Goal: Task Accomplishment & Management: Use online tool/utility

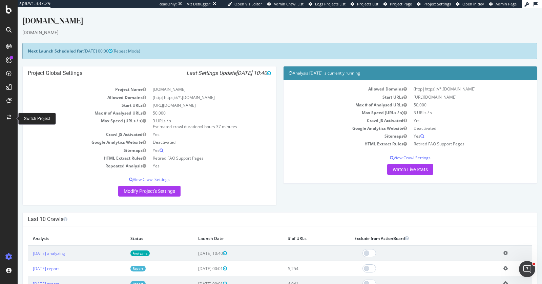
click at [5, 115] on div at bounding box center [9, 117] width 16 height 11
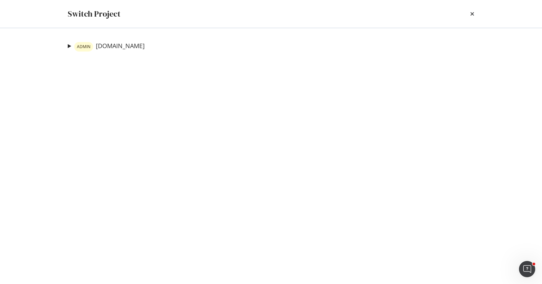
click at [69, 45] on summary "ADMIN [DOMAIN_NAME]" at bounding box center [106, 47] width 77 height 10
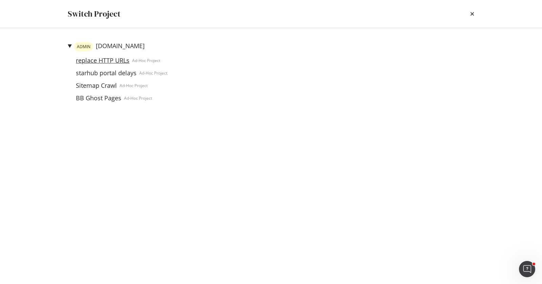
click at [98, 61] on link "replace HTTP URLs" at bounding box center [102, 60] width 59 height 7
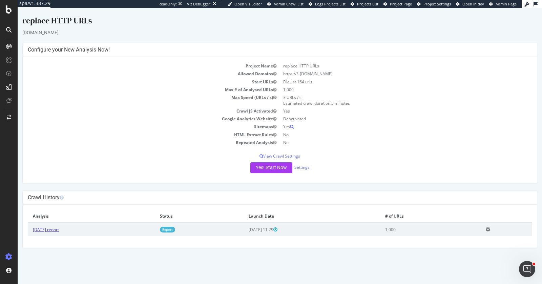
click at [56, 228] on link "2025 Sep. 17th report" at bounding box center [46, 230] width 26 height 6
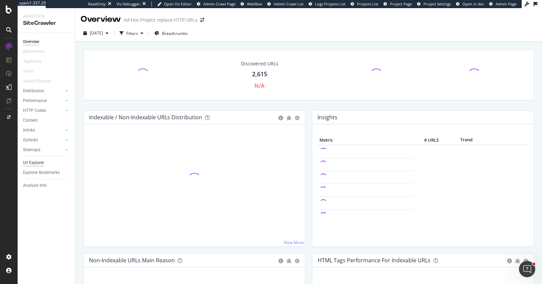
click at [42, 159] on div "Url Explorer" at bounding box center [33, 162] width 21 height 7
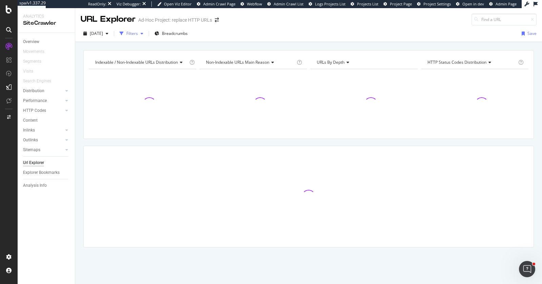
click at [138, 30] on div "Filters" at bounding box center [132, 33] width 12 height 6
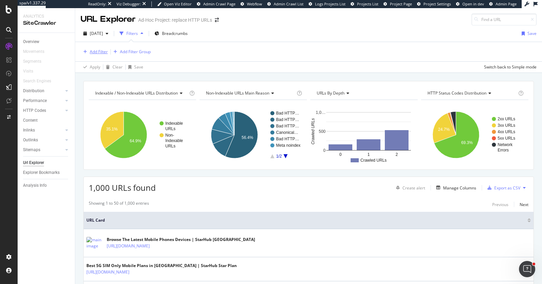
click at [104, 51] on div "Add Filter" at bounding box center [99, 52] width 18 height 6
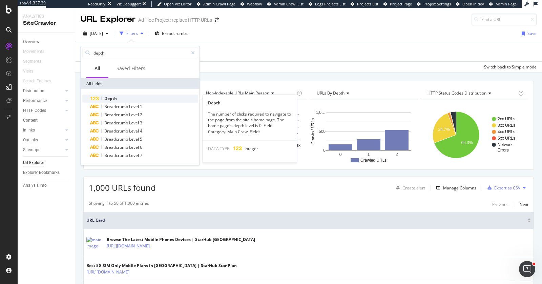
type input "depth"
click at [124, 99] on div "Depth" at bounding box center [144, 98] width 108 height 8
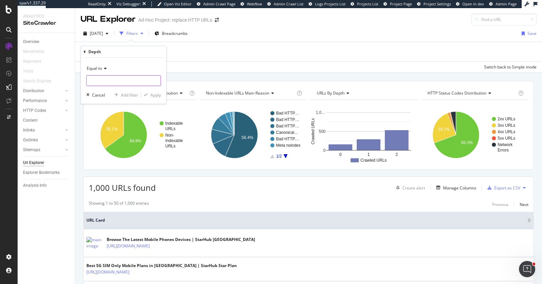
click at [111, 81] on input "number" at bounding box center [123, 80] width 74 height 11
type input "0"
click at [140, 101] on span "0" at bounding box center [114, 104] width 53 height 6
click at [148, 95] on div "button" at bounding box center [145, 95] width 9 height 4
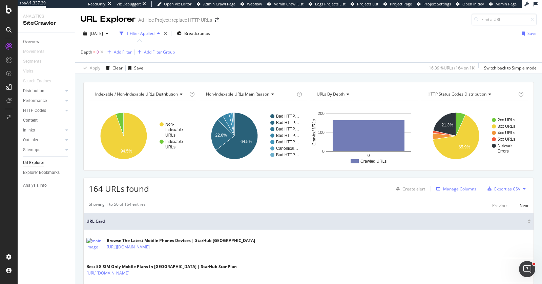
click at [452, 186] on div "Manage Columns" at bounding box center [459, 189] width 33 height 6
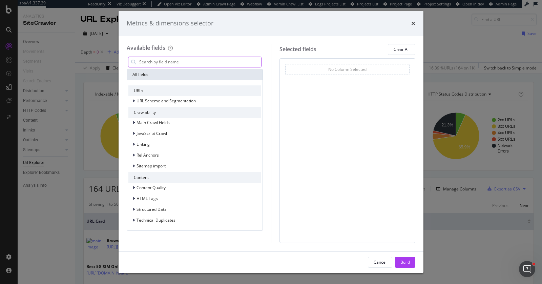
click at [195, 61] on input "modal" at bounding box center [199, 62] width 123 height 10
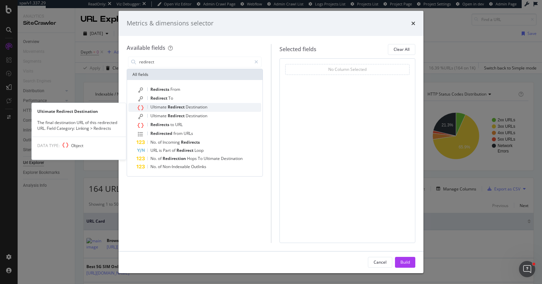
type input "redirect"
click at [183, 108] on span "Redirect" at bounding box center [177, 107] width 18 height 6
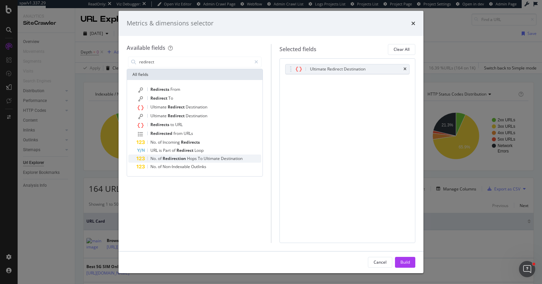
click at [194, 159] on span "Hops" at bounding box center [192, 158] width 11 height 6
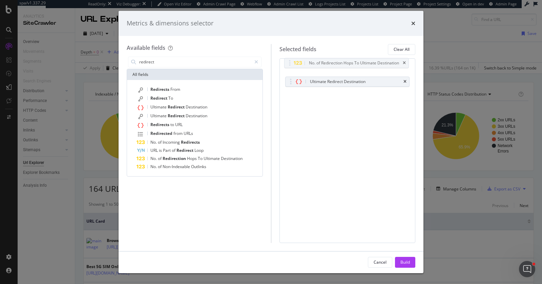
drag, startPoint x: 288, startPoint y: 77, endPoint x: 288, endPoint y: 60, distance: 17.6
click at [288, 59] on body "spa/v1.337.29 ReadOnly: Viz Debugger: Open Viz Editor Admin Crawl Page Webflow …" at bounding box center [271, 142] width 542 height 284
click at [399, 260] on button "Build" at bounding box center [405, 262] width 20 height 11
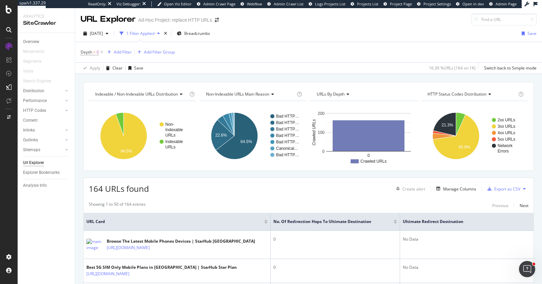
click at [393, 220] on div at bounding box center [394, 221] width 3 height 4
click at [393, 222] on div at bounding box center [394, 223] width 3 height 2
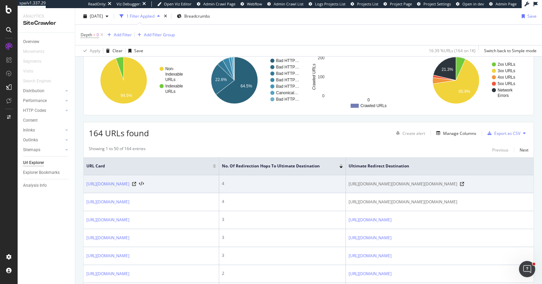
scroll to position [71, 0]
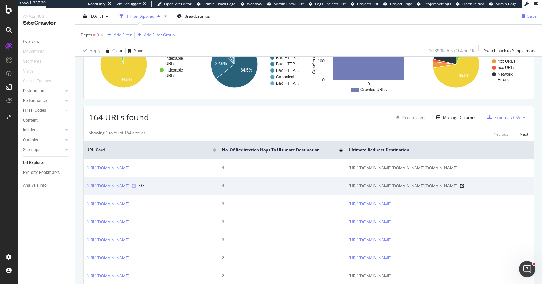
click at [136, 188] on icon at bounding box center [134, 186] width 4 height 4
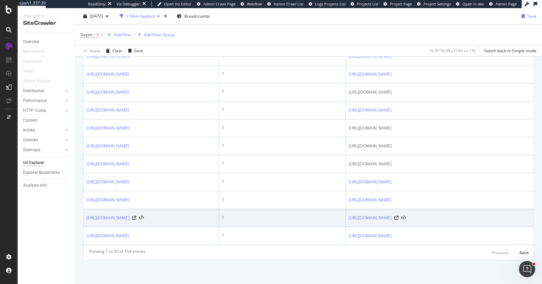
scroll to position [1077, 0]
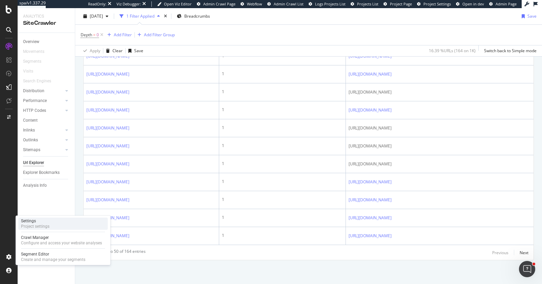
click at [39, 225] on div "Project settings" at bounding box center [35, 225] width 28 height 5
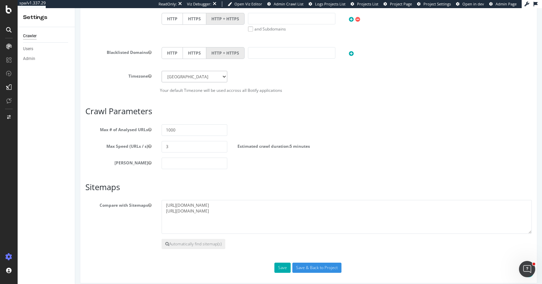
scroll to position [279, 0]
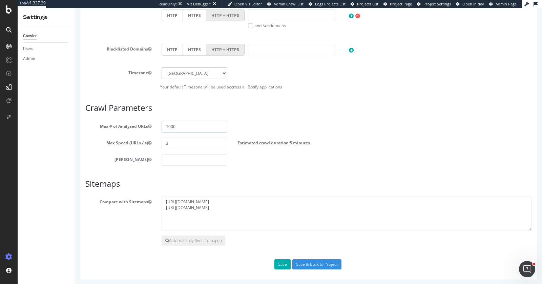
click at [167, 126] on input "1000" at bounding box center [195, 127] width 66 height 12
type input "10000"
click at [294, 186] on h3 "Sitemaps" at bounding box center [308, 183] width 446 height 9
click at [314, 260] on input "Save & Back to Project" at bounding box center [316, 264] width 49 height 10
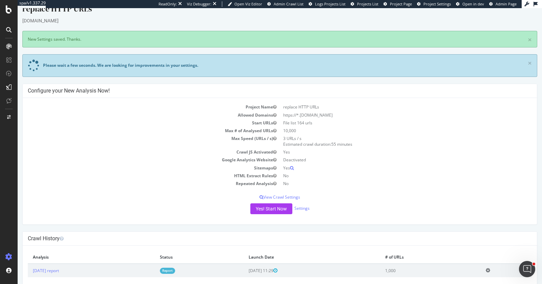
scroll to position [22, 0]
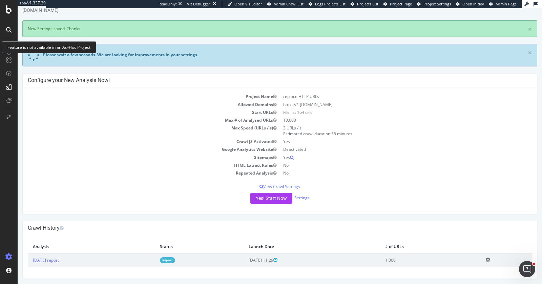
click at [120, 125] on td "Max Speed (URLs / s)" at bounding box center [154, 131] width 252 height 14
click at [103, 35] on div "× New Settings saved. Thanks." at bounding box center [279, 28] width 515 height 17
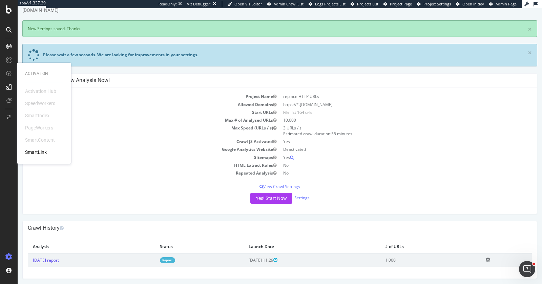
click at [59, 257] on link "2025 Sep. 17th report" at bounding box center [46, 260] width 26 height 6
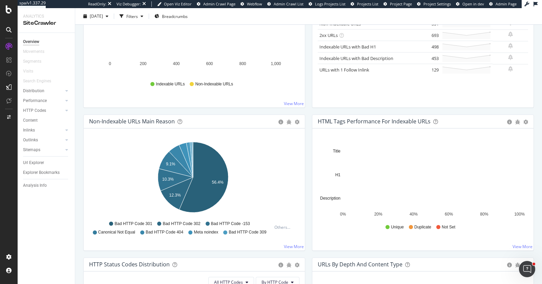
scroll to position [219, 0]
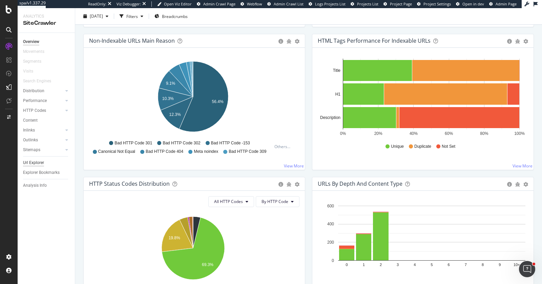
click at [38, 163] on div "Url Explorer" at bounding box center [33, 162] width 21 height 7
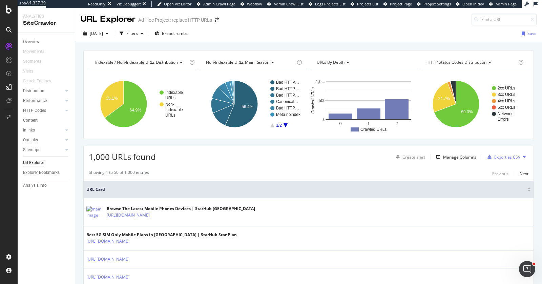
click at [530, 48] on div "Indexable / Non-Indexable URLs distribution Chart (by Value) Table Expand Expor…" at bounding box center [308, 50] width 467 height 16
click at [138, 32] on div "Filters" at bounding box center [132, 33] width 12 height 6
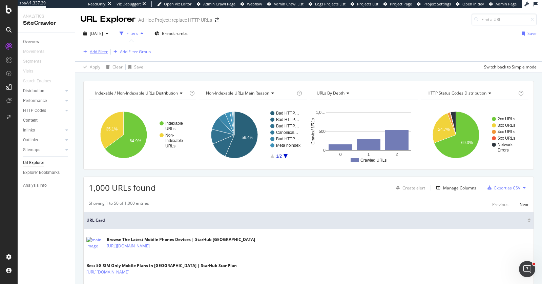
click at [100, 49] on div "Add Filter" at bounding box center [99, 52] width 18 height 6
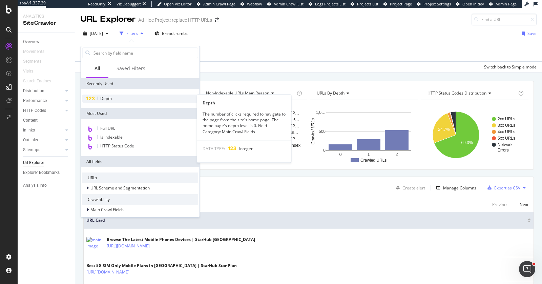
click at [108, 95] on div "Depth" at bounding box center [140, 98] width 116 height 8
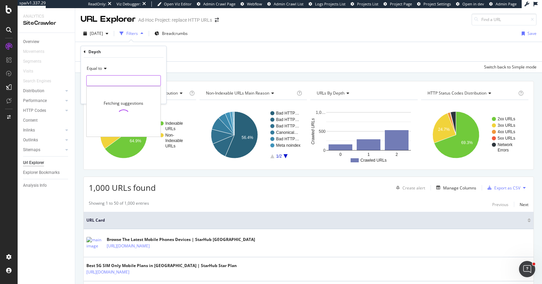
click at [112, 84] on input "number" at bounding box center [123, 80] width 74 height 11
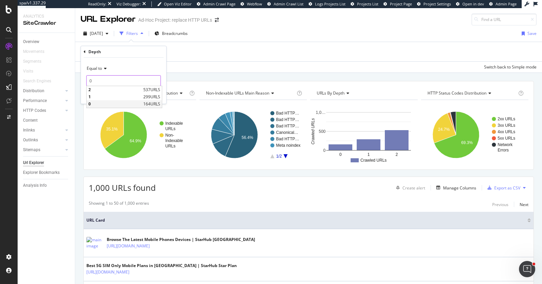
type input "0"
click at [144, 101] on span "164 URLS" at bounding box center [151, 104] width 17 height 6
click at [149, 95] on div "button" at bounding box center [145, 95] width 9 height 4
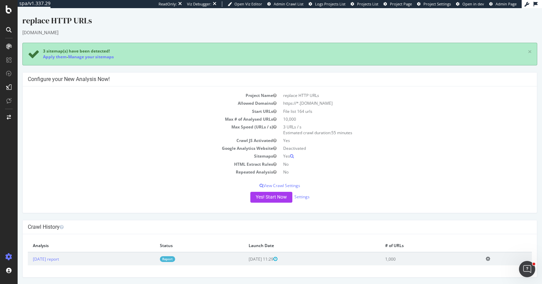
click at [301, 26] on div "replace HTTP URLs" at bounding box center [279, 22] width 515 height 14
click at [299, 197] on link "Settings" at bounding box center [301, 197] width 15 height 6
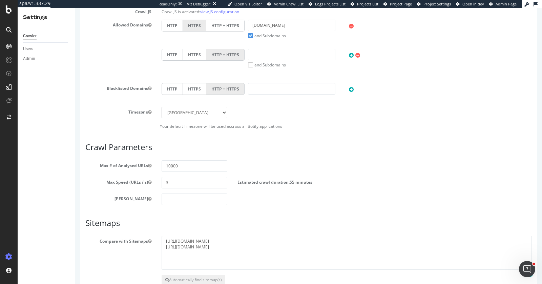
scroll to position [308, 0]
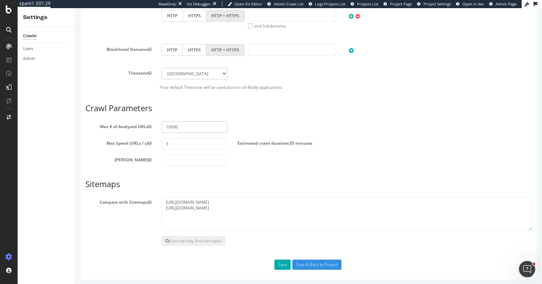
click at [166, 126] on input "10000" at bounding box center [195, 127] width 66 height 12
type input "100000"
click at [307, 185] on h3 "Sitemaps" at bounding box center [308, 183] width 446 height 9
click at [308, 259] on input "Save & Back to Project" at bounding box center [316, 264] width 49 height 10
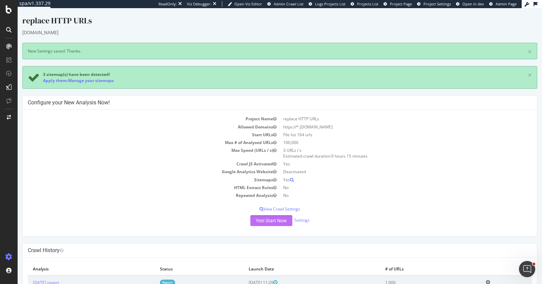
click at [281, 219] on button "Yes! Start Now" at bounding box center [271, 220] width 42 height 11
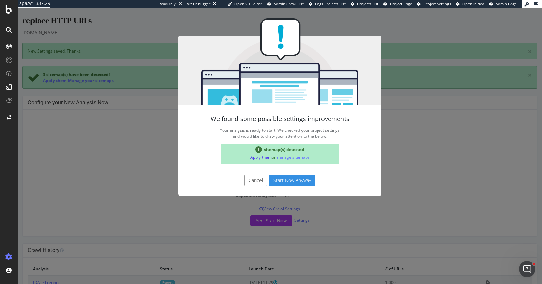
click at [262, 155] on link "Apply them" at bounding box center [260, 157] width 21 height 6
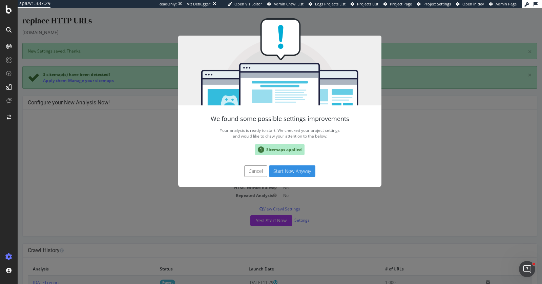
click at [279, 171] on button "Start Now Anyway" at bounding box center [292, 171] width 46 height 12
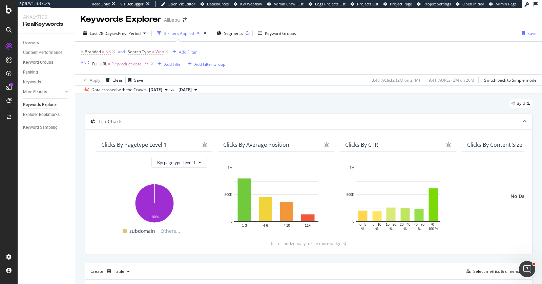
scroll to position [78, 0]
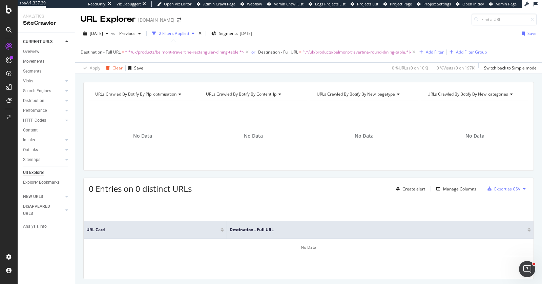
click at [116, 68] on div "Clear" at bounding box center [117, 68] width 10 height 6
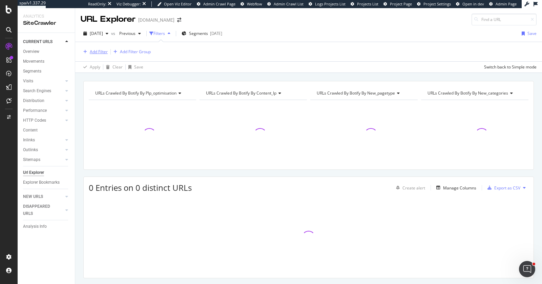
click at [99, 48] on div "Add Filter" at bounding box center [94, 51] width 27 height 7
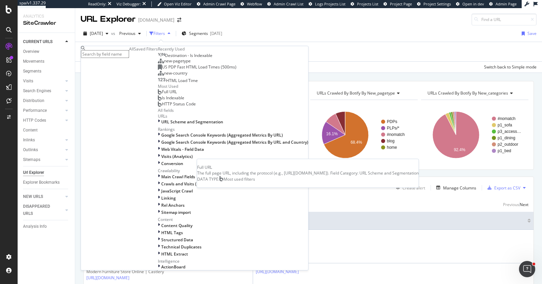
click at [158, 94] on div "Full URL" at bounding box center [167, 91] width 19 height 5
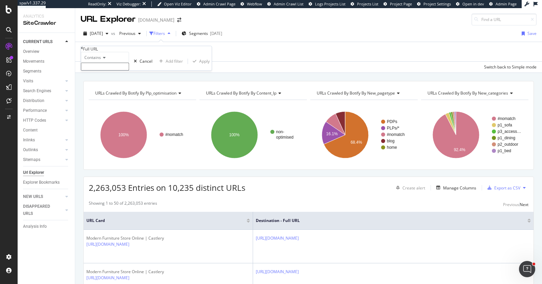
click at [100, 63] on div "Contains" at bounding box center [105, 57] width 48 height 11
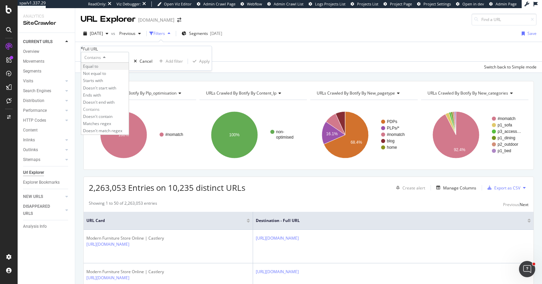
click at [105, 70] on div "Equal to" at bounding box center [104, 66] width 47 height 7
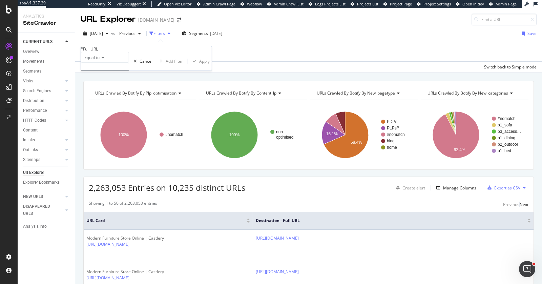
click at [109, 70] on input "text" at bounding box center [105, 67] width 48 height 8
paste input "https://www.castlery.com/uk/products/belmont-travertine-round-dining-table"
type input "https://www.castlery.com/uk/products/belmont-travertine-round-dining-table"
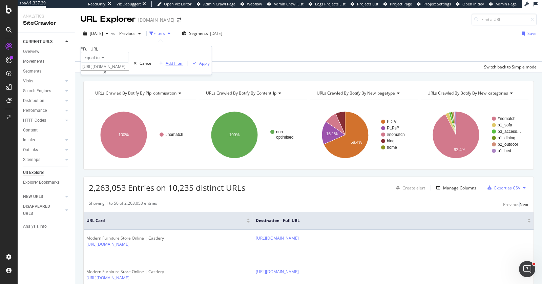
click at [166, 66] on div "Add filter" at bounding box center [174, 63] width 17 height 6
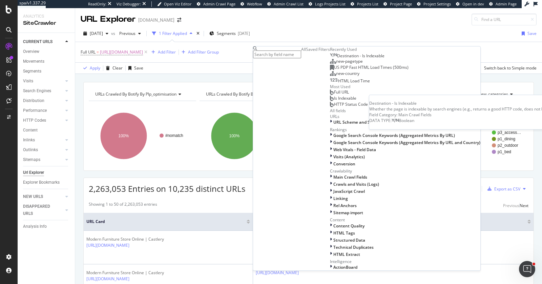
click at [330, 59] on div "Destination - Is Indexable" at bounding box center [357, 55] width 55 height 5
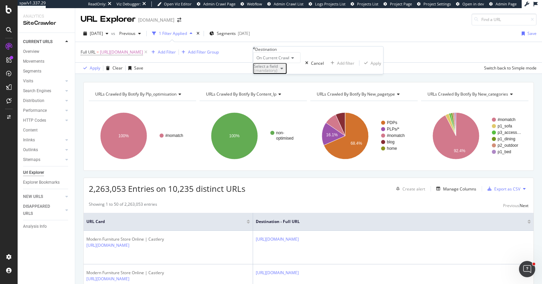
click at [257, 51] on div "Destination" at bounding box center [318, 49] width 130 height 6
click at [255, 50] on icon at bounding box center [254, 48] width 2 height 4
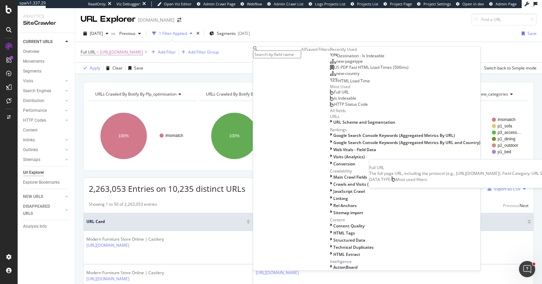
click at [330, 95] on div "Full URL" at bounding box center [339, 91] width 19 height 5
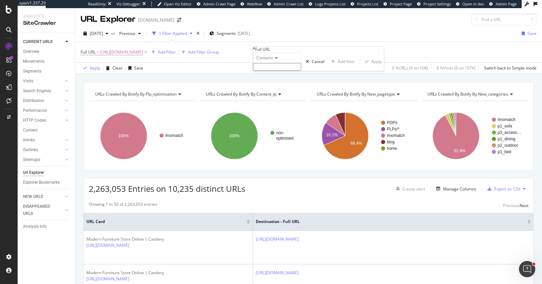
click at [287, 71] on input "text" at bounding box center [277, 67] width 48 height 8
paste input "https://www.castlery.com/uk/products/belmont-travertine-rectangular-dining-table"
type input "https://www.castlery.com/uk/products/belmont-travertine-rectangular-dining-table"
click at [265, 61] on span "Contains" at bounding box center [264, 58] width 17 height 6
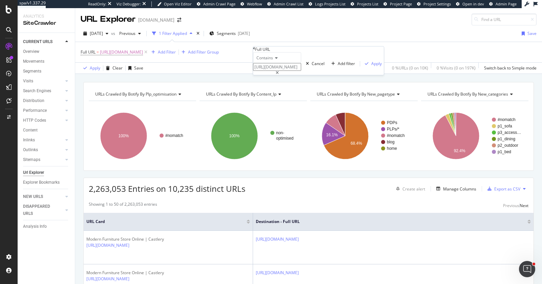
scroll to position [0, 0]
click at [270, 69] on span "Equal to" at bounding box center [262, 67] width 15 height 6
click at [362, 66] on div "Apply" at bounding box center [372, 64] width 20 height 6
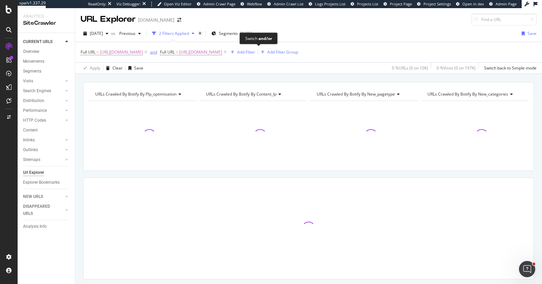
click at [157, 54] on div "and" at bounding box center [153, 52] width 7 height 6
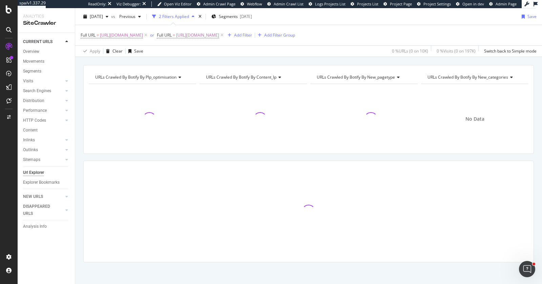
scroll to position [18, 0]
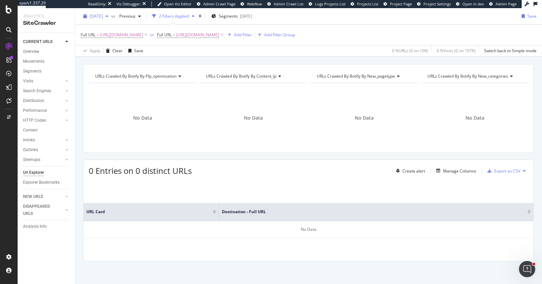
click at [107, 19] on div "2025 Sep. 14th" at bounding box center [96, 16] width 30 height 10
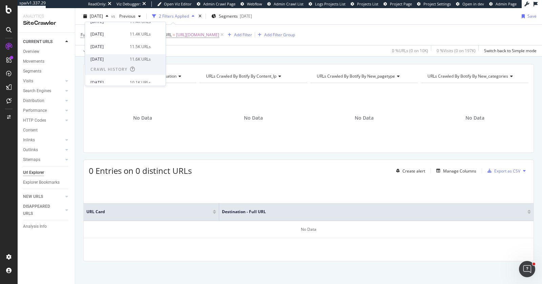
scroll to position [132, 0]
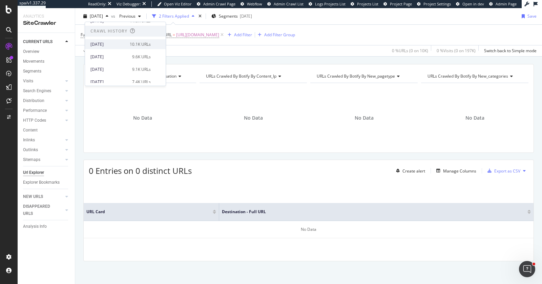
click at [141, 43] on div "10.1K URLs" at bounding box center [140, 44] width 21 height 6
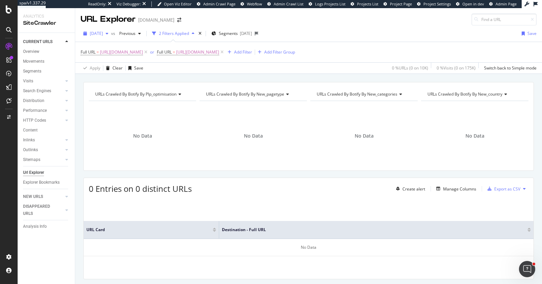
click at [103, 35] on span "2025 Jun. 29th" at bounding box center [96, 33] width 13 height 6
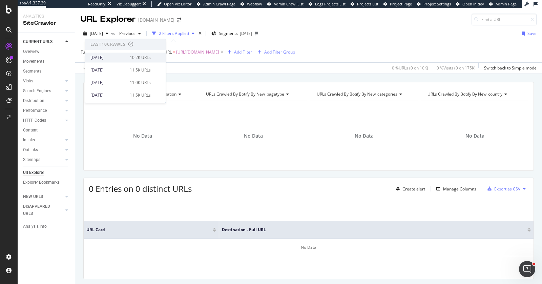
click at [117, 56] on div "2025 Sep. 14th" at bounding box center [107, 58] width 35 height 6
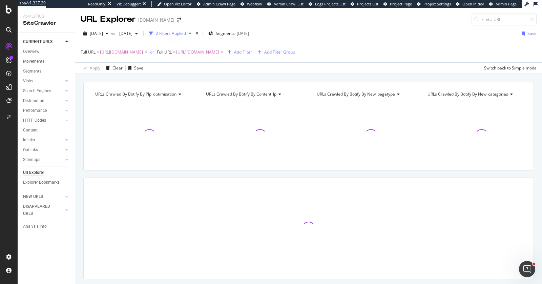
scroll to position [18, 0]
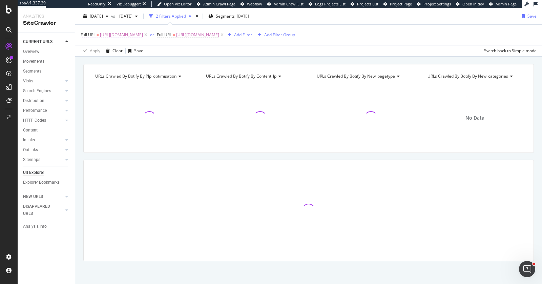
click at [143, 34] on span "https://www.castlery.com/uk/products/belmont-travertine-round-dining-table" at bounding box center [121, 34] width 43 height 9
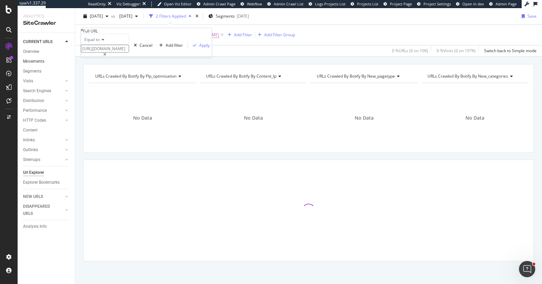
drag, startPoint x: 94, startPoint y: 60, endPoint x: 69, endPoint y: 62, distance: 24.4
click at [69, 62] on body "spa/v1.337.29 ReadOnly: Viz Debugger: Open Viz Editor Admin Crawl Page Webflow …" at bounding box center [271, 142] width 542 height 284
click at [210, 64] on div "URLs Crawled By Botify By plp_optimisation Chart (by Value) Table Expand Export…" at bounding box center [308, 108] width 450 height 89
click at [219, 35] on span "https://www.castlery.com/uk/products/belmont-travertine-rectangular-dining-table" at bounding box center [197, 34] width 43 height 9
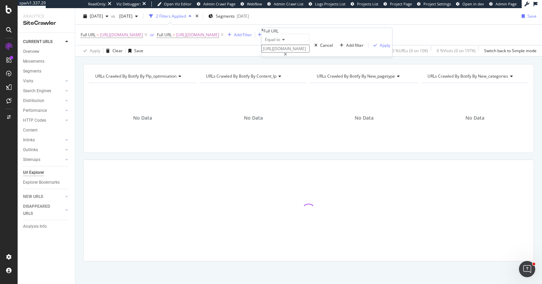
click at [296, 52] on input "https://www.castlery.com/uk/products/belmont-travertine-rectangular-dining-table" at bounding box center [285, 49] width 48 height 8
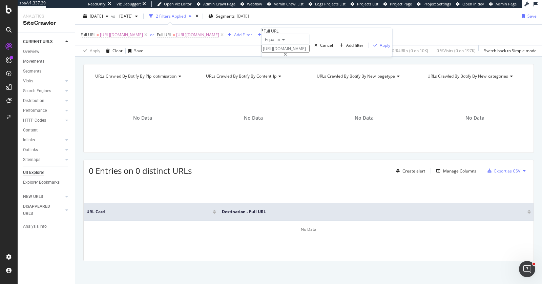
scroll to position [0, 97]
click at [232, 55] on div "Apply Clear Save 0 % URLs ( 0 on 10K ) 0 % Visits ( 0 on 197K ) Switch back to …" at bounding box center [308, 50] width 467 height 11
click at [455, 170] on div "Manage Columns" at bounding box center [459, 171] width 33 height 6
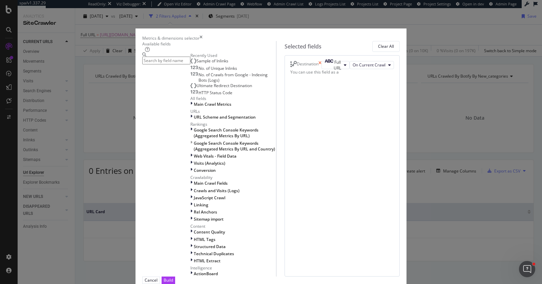
click at [321, 69] on icon "times" at bounding box center [319, 65] width 3 height 8
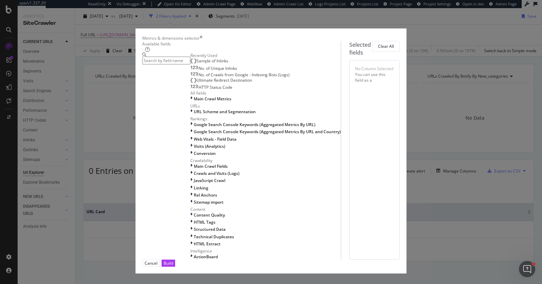
click at [190, 61] on input "modal" at bounding box center [166, 61] width 48 height 8
click at [198, 71] on span "No. of Unique Inlinks" at bounding box center [217, 68] width 39 height 6
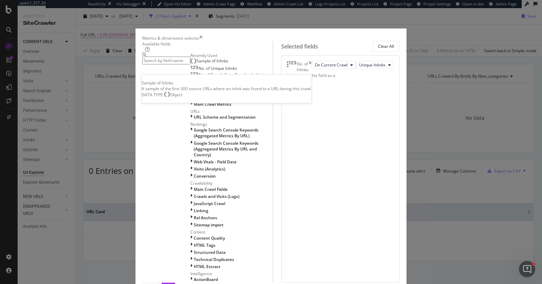
click at [196, 64] on span "Sample of Inlinks" at bounding box center [212, 61] width 32 height 6
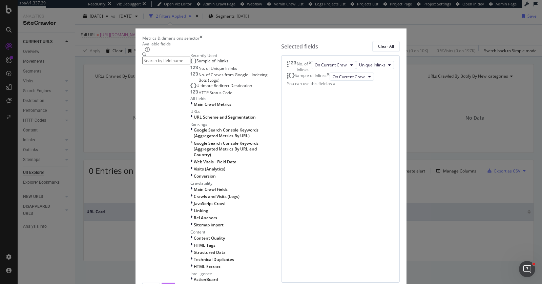
click at [175, 282] on button "Build" at bounding box center [169, 285] width 14 height 7
